Goal: Task Accomplishment & Management: Use online tool/utility

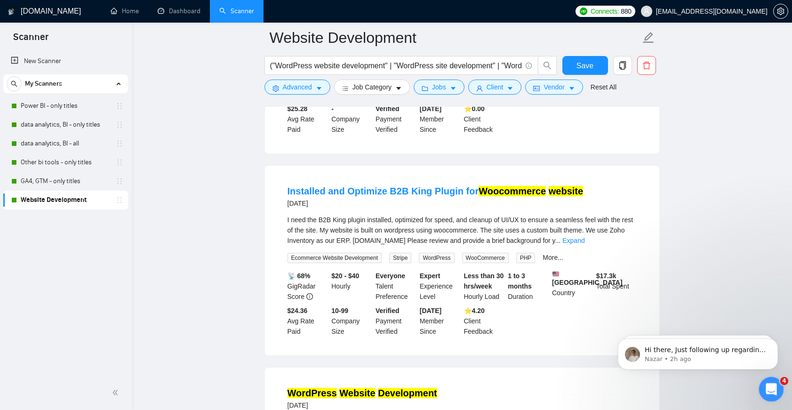
click at [769, 388] on icon "Open Intercom Messenger" at bounding box center [770, 388] width 16 height 16
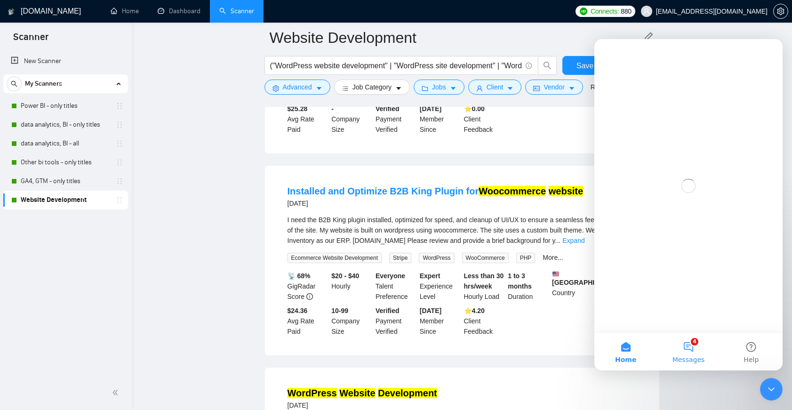
click at [689, 351] on button "4 Messages" at bounding box center [688, 352] width 63 height 38
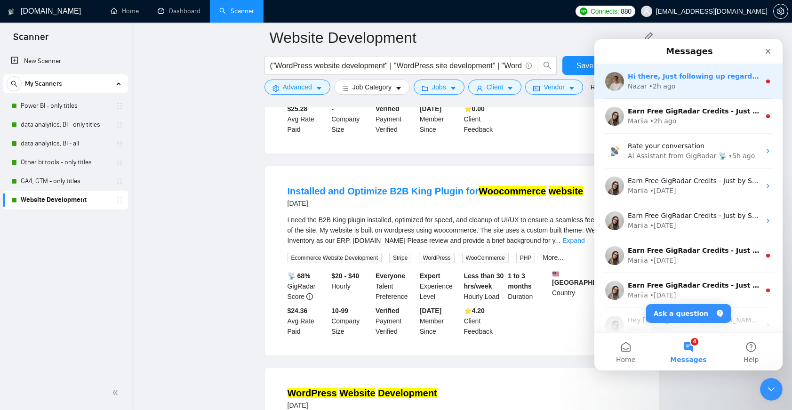
click at [677, 90] on div "Nazar • 2h ago" at bounding box center [694, 86] width 133 height 10
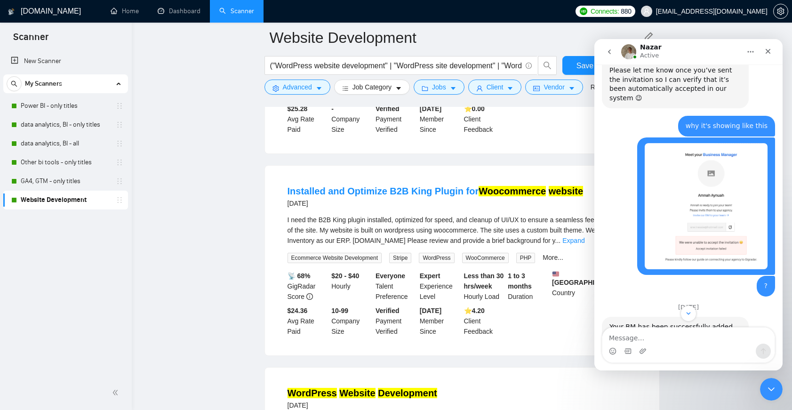
scroll to position [1579, 0]
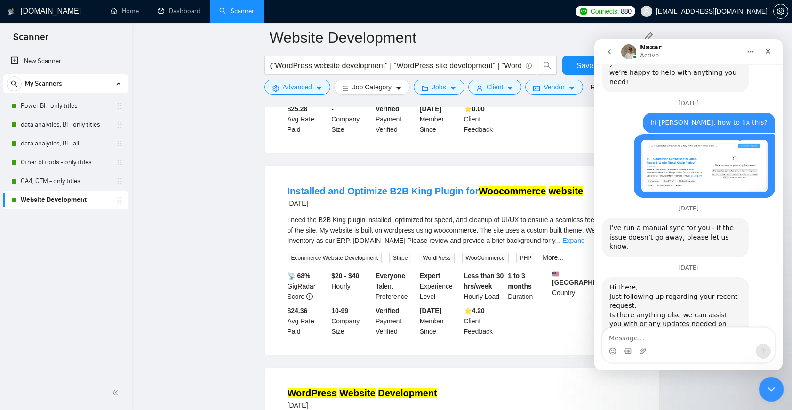
click at [763, 379] on div "Close Intercom Messenger" at bounding box center [769, 387] width 23 height 23
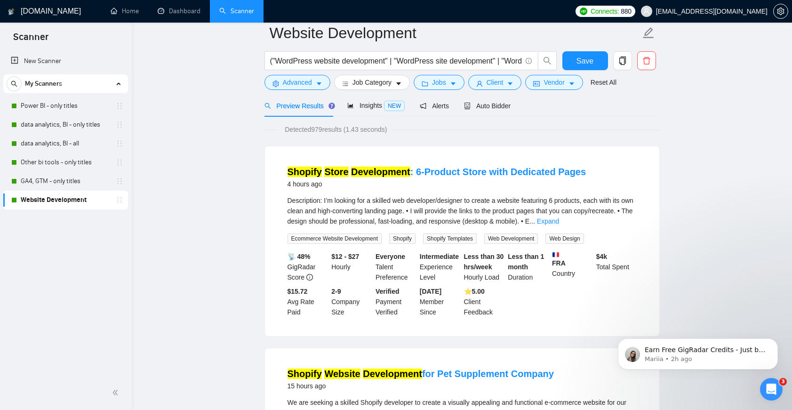
scroll to position [0, 0]
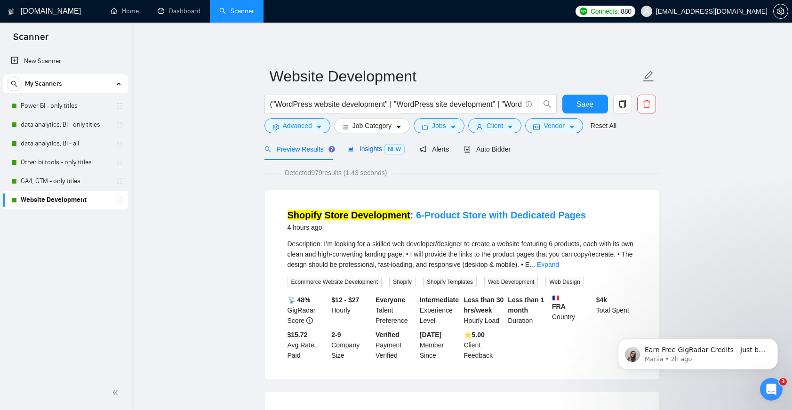
click at [372, 150] on span "Insights NEW" at bounding box center [375, 149] width 57 height 8
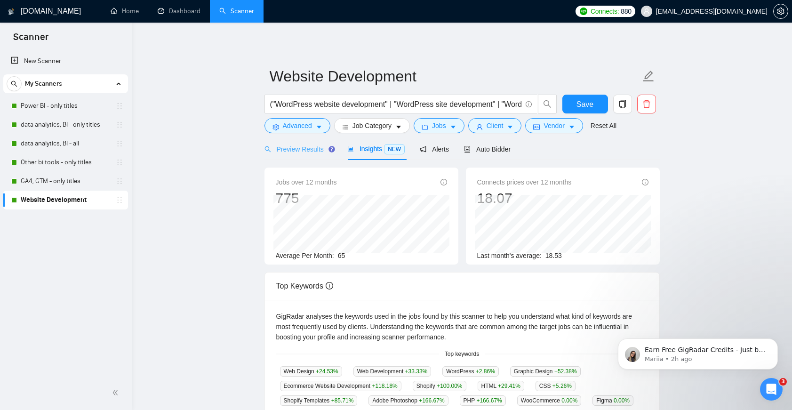
click at [319, 154] on div "Preview Results" at bounding box center [298, 149] width 68 height 22
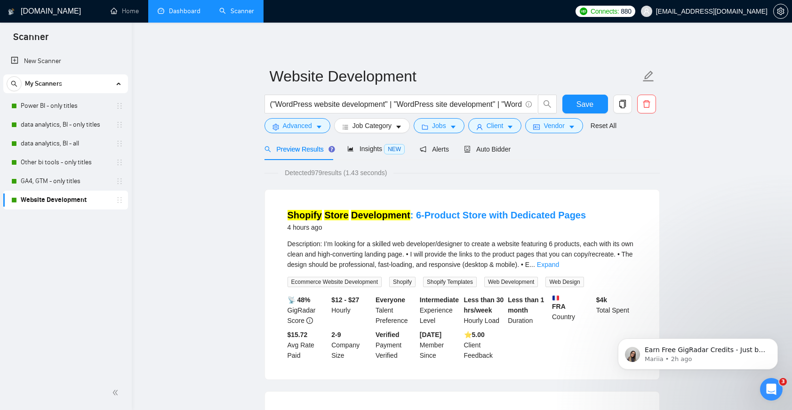
click at [168, 15] on link "Dashboard" at bounding box center [179, 11] width 43 height 8
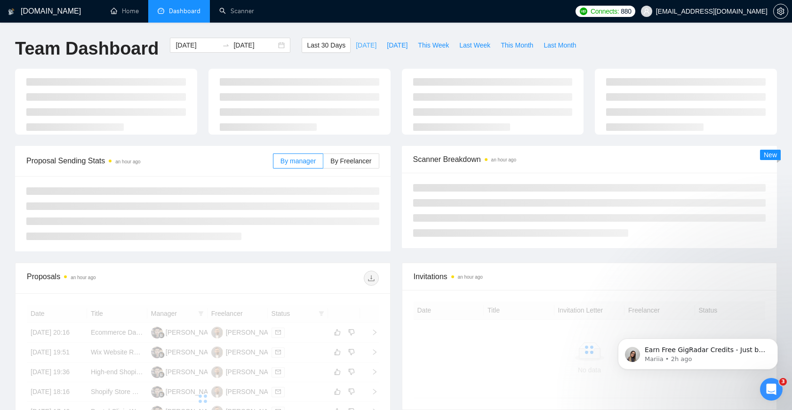
click at [351, 51] on button "[DATE]" at bounding box center [366, 45] width 31 height 15
type input "[DATE]"
click at [361, 48] on span "[DATE]" at bounding box center [366, 45] width 21 height 10
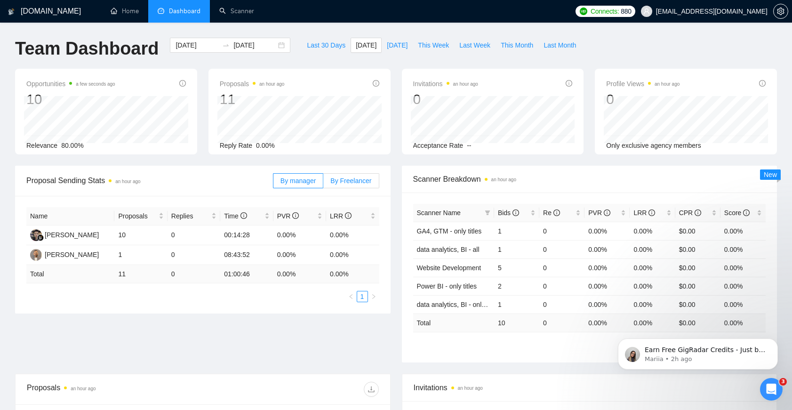
click at [352, 185] on label "By Freelancer" at bounding box center [351, 180] width 56 height 15
click at [323, 183] on input "By Freelancer" at bounding box center [323, 183] width 0 height 0
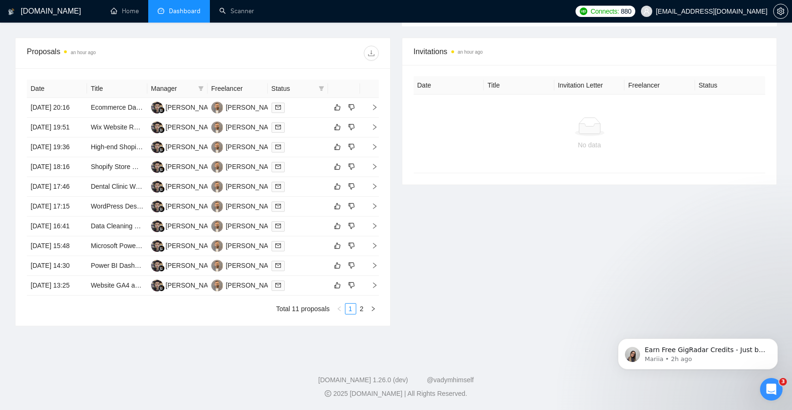
scroll to position [395, 0]
click at [168, 9] on span "Dashboard" at bounding box center [179, 11] width 43 height 8
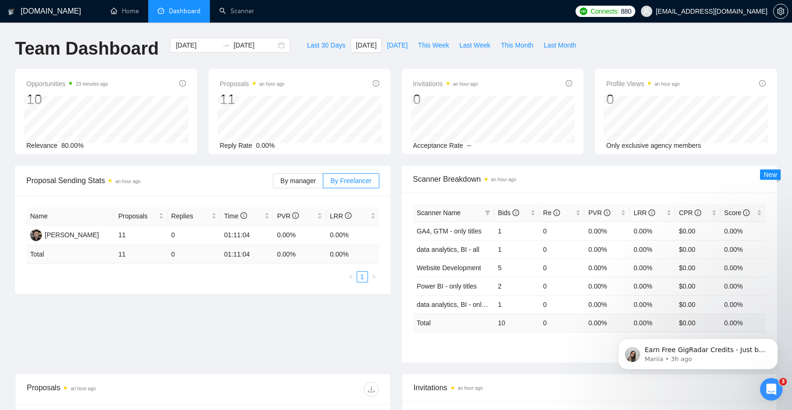
click at [203, 17] on li "Dashboard" at bounding box center [179, 11] width 62 height 23
click at [225, 15] on link "Scanner" at bounding box center [236, 11] width 35 height 8
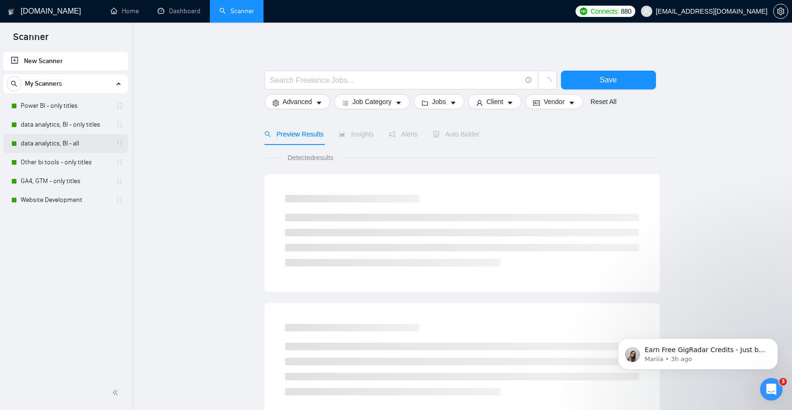
click at [72, 146] on link "data analytics, BI - all" at bounding box center [65, 143] width 89 height 19
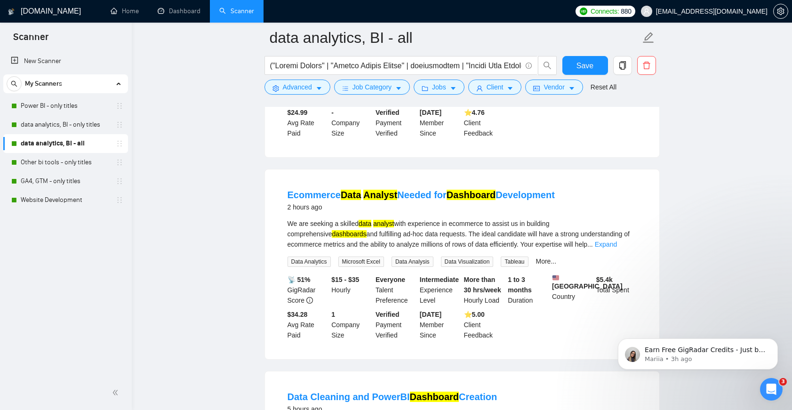
scroll to position [245, 0]
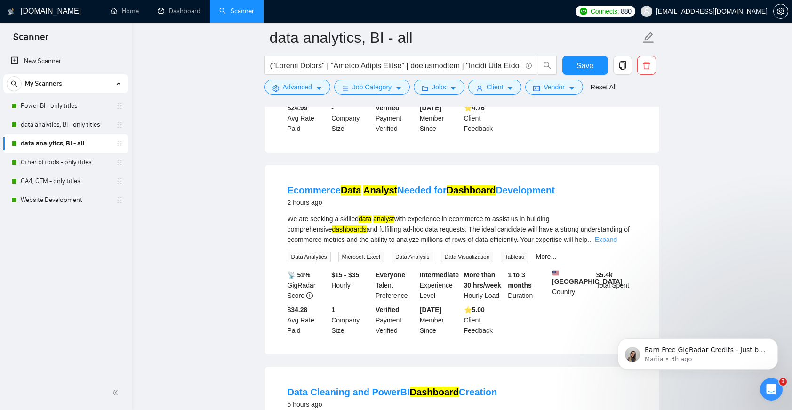
click at [617, 239] on link "Expand" at bounding box center [606, 240] width 22 height 8
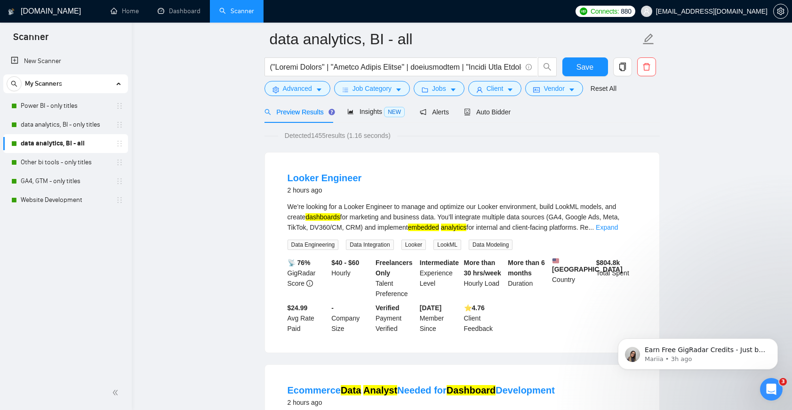
scroll to position [159, 0]
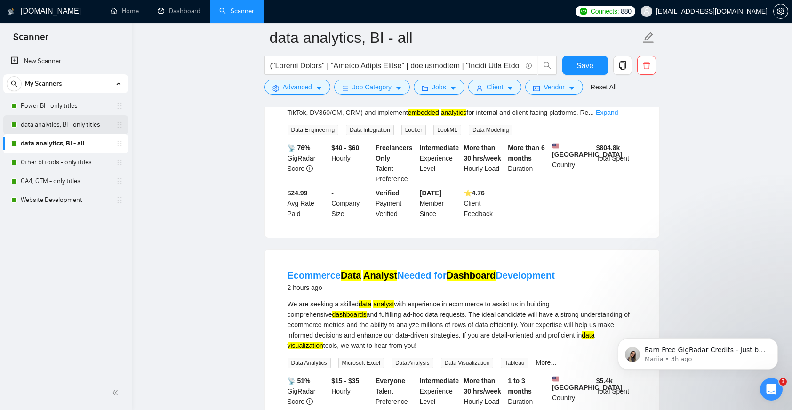
click at [92, 121] on link "data analytics, BI - only titles" at bounding box center [65, 124] width 89 height 19
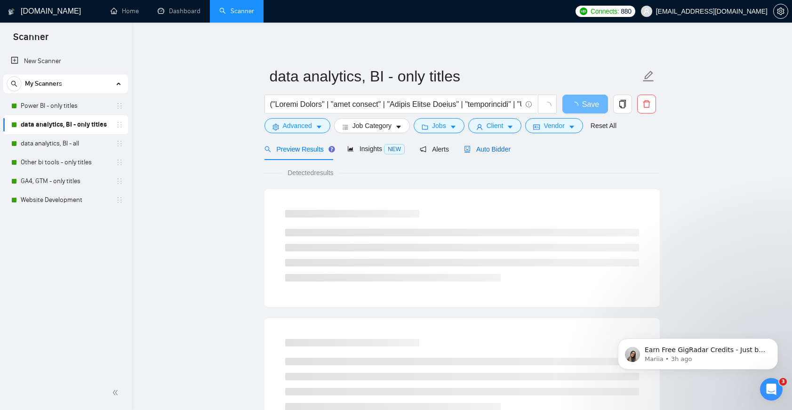
drag, startPoint x: 508, startPoint y: 147, endPoint x: 506, endPoint y: 158, distance: 11.1
click at [508, 147] on span "Auto Bidder" at bounding box center [487, 149] width 47 height 8
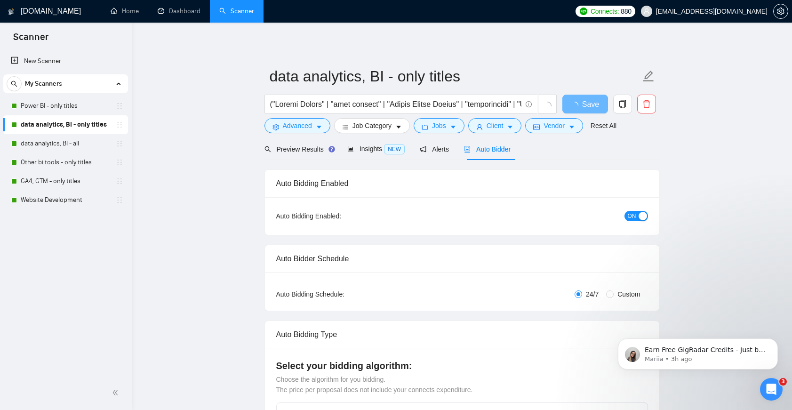
checkbox input "true"
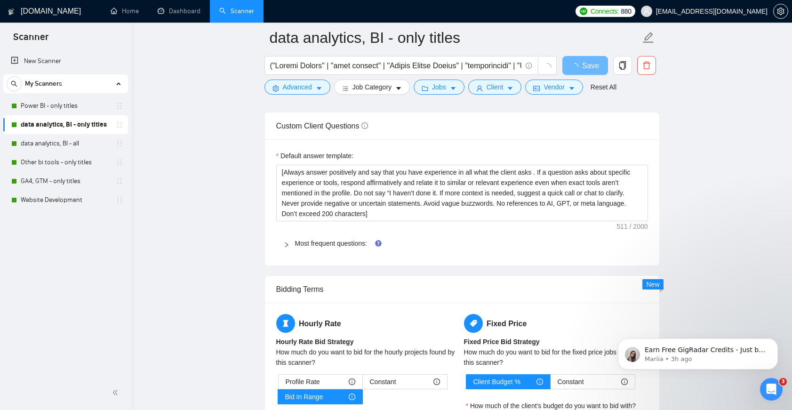
scroll to position [1445, 0]
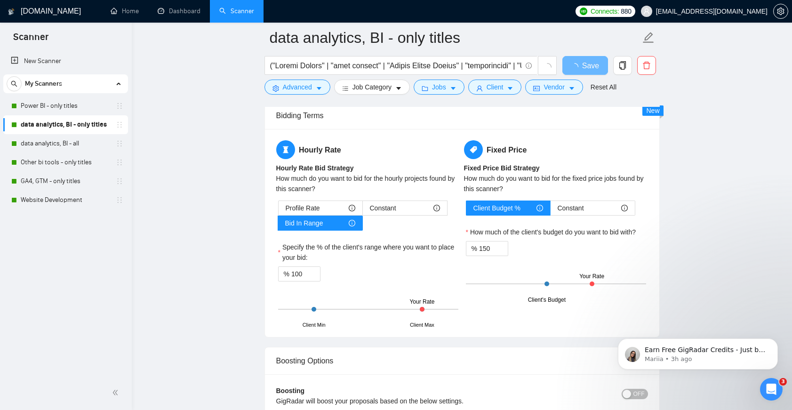
click at [401, 216] on div "Profile Rate Constant Bid In Range" at bounding box center [368, 215] width 180 height 30
click at [401, 213] on div "Constant" at bounding box center [405, 208] width 70 height 14
click at [363, 210] on input "Constant" at bounding box center [363, 210] width 0 height 0
type input "50"
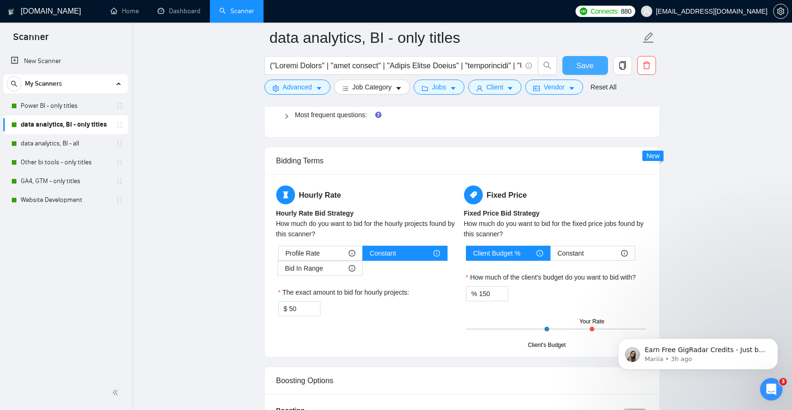
click at [581, 70] on span "Save" at bounding box center [584, 66] width 17 height 12
